Goal: Find contact information: Find contact information

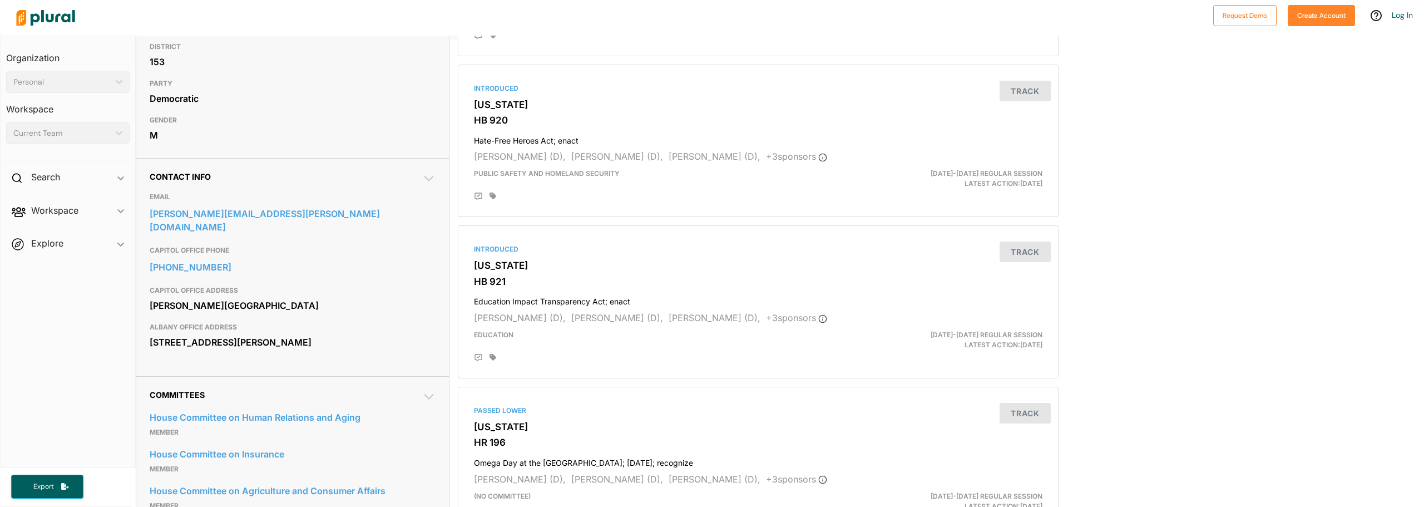
scroll to position [278, 0]
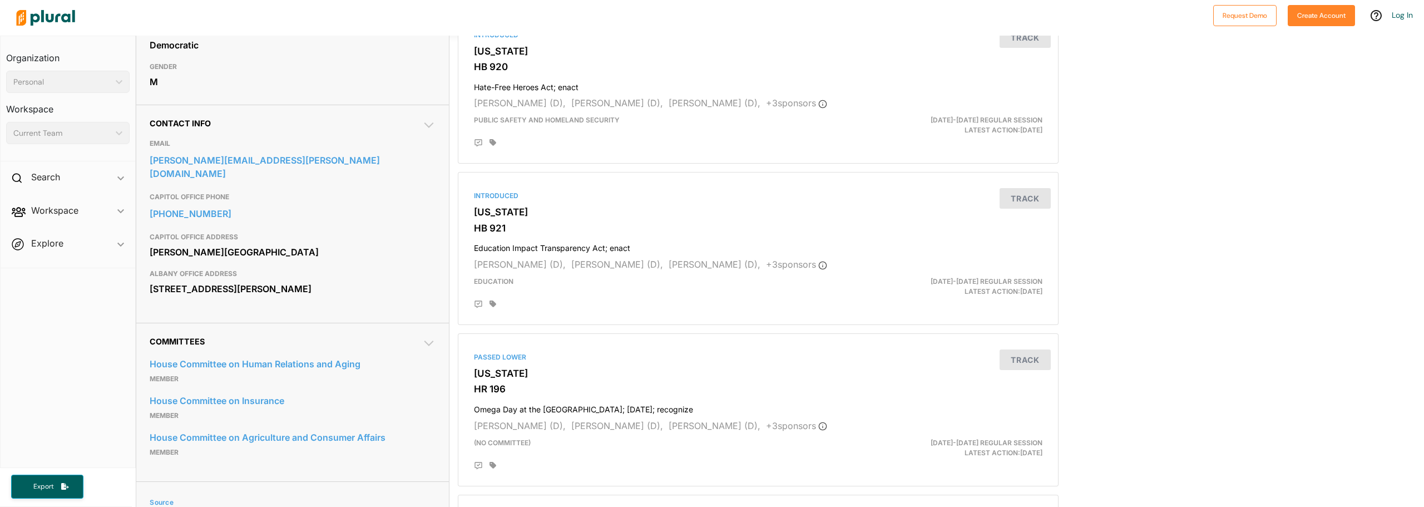
drag, startPoint x: 144, startPoint y: 283, endPoint x: 236, endPoint y: 313, distance: 96.9
click at [236, 313] on div "Contact Info EMAIL [PERSON_NAME][EMAIL_ADDRESS][PERSON_NAME][DOMAIN_NAME] CAPIT…" at bounding box center [292, 214] width 313 height 218
click at [284, 295] on div "[STREET_ADDRESS][PERSON_NAME]" at bounding box center [293, 288] width 286 height 17
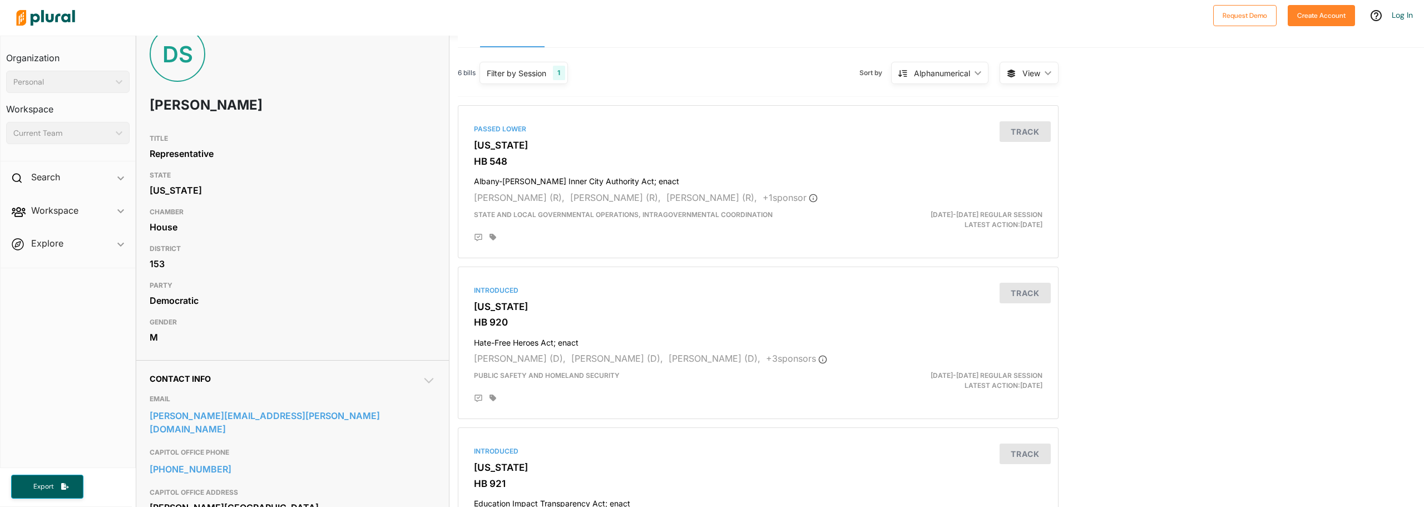
scroll to position [0, 0]
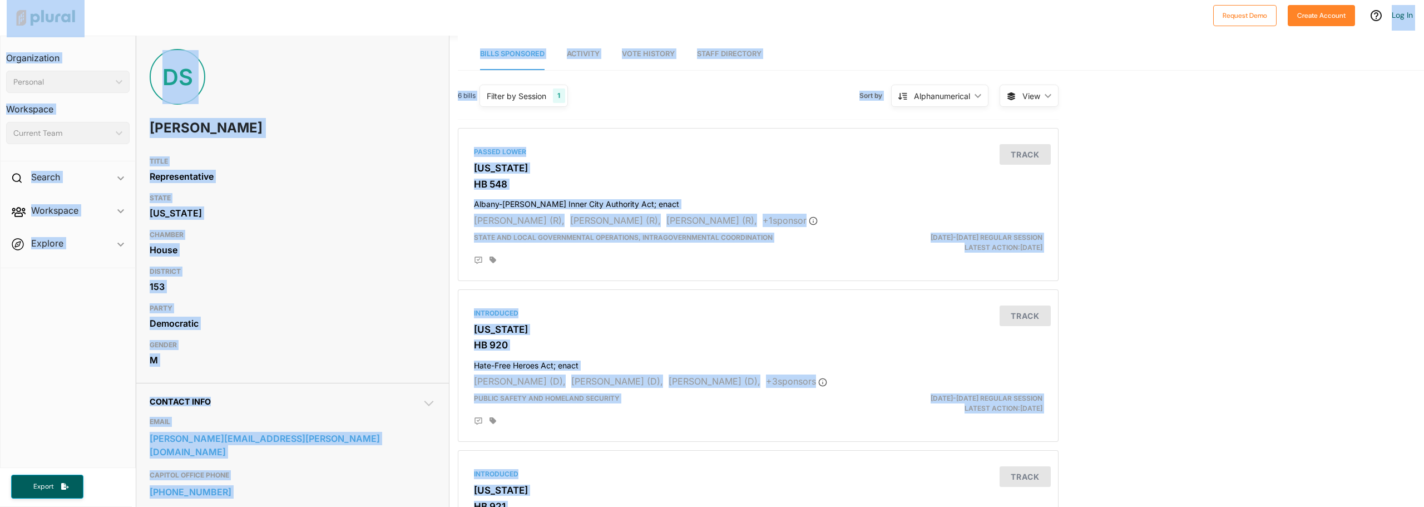
click at [291, 313] on h3 "PARTY" at bounding box center [293, 307] width 286 height 13
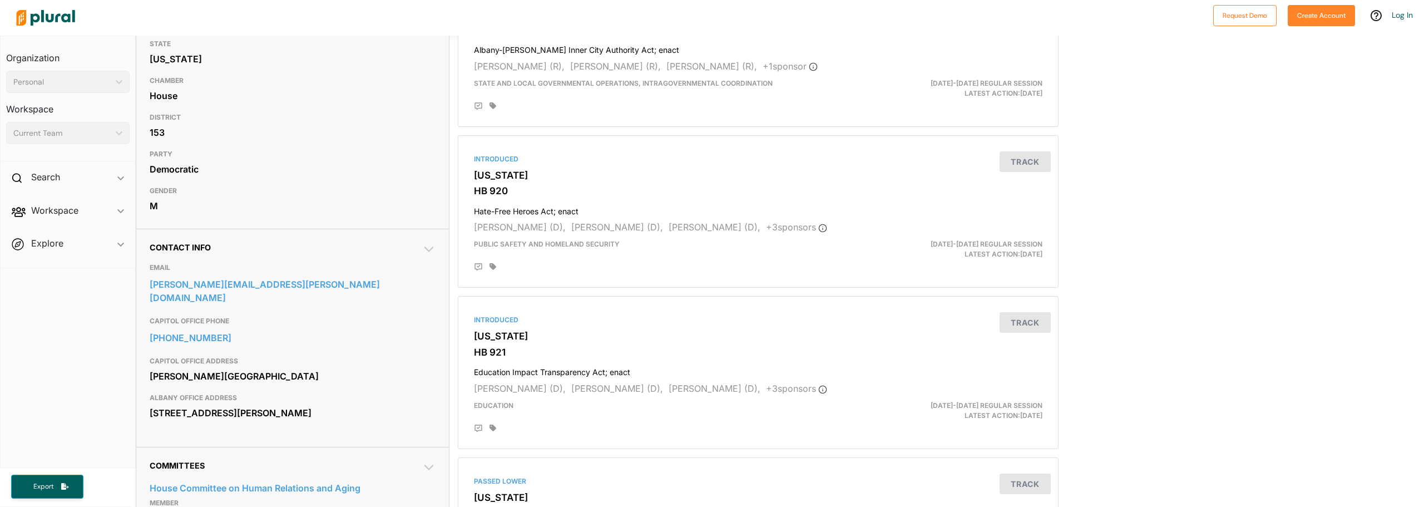
scroll to position [167, 0]
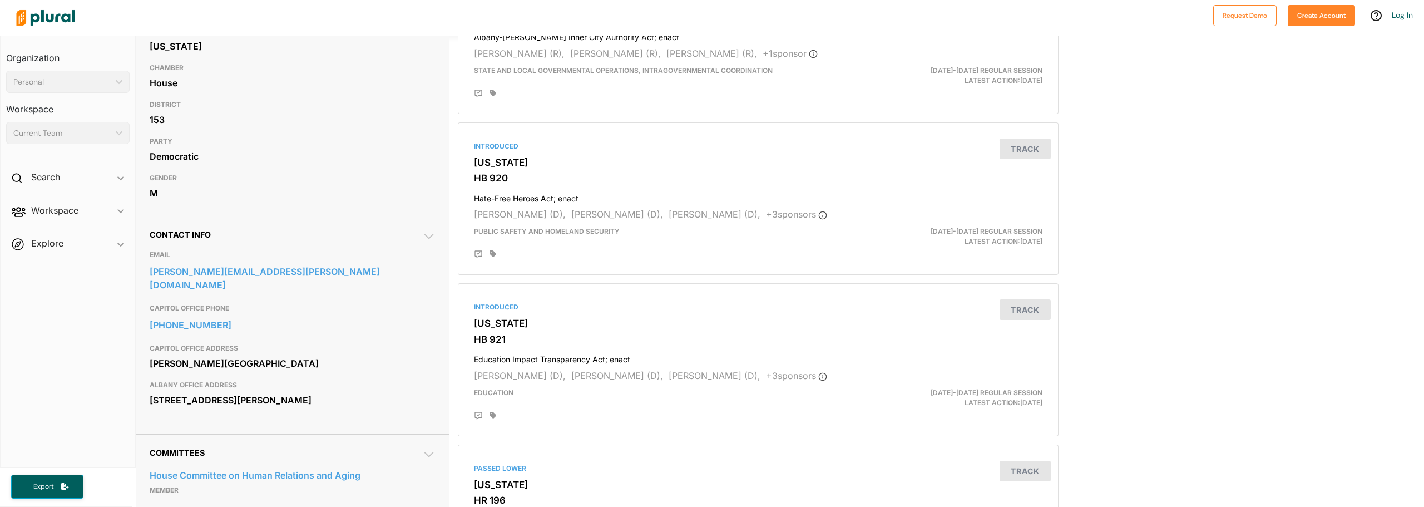
click at [191, 408] on div "[STREET_ADDRESS][PERSON_NAME]" at bounding box center [293, 399] width 286 height 17
copy div "GA"
click at [496, 324] on h3 "[US_STATE]" at bounding box center [758, 323] width 568 height 11
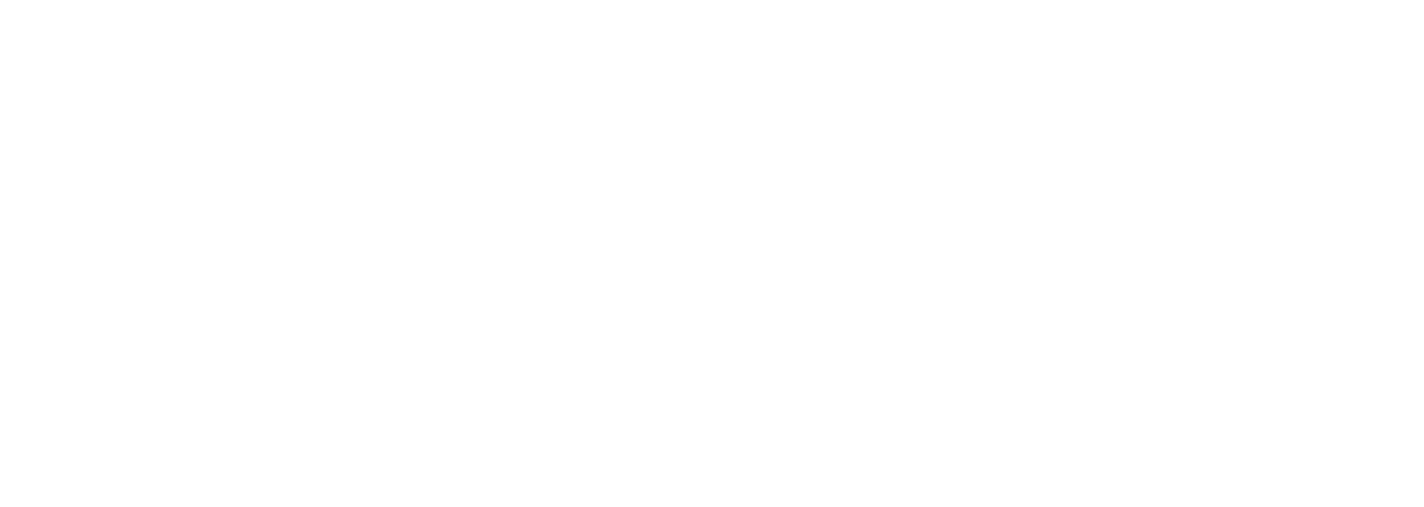
click at [496, 0] on html "Request Demo Create Account Log In Organization Personal ic_keyboard_arrow_down…" at bounding box center [712, 0] width 1424 height 0
